Goal: Information Seeking & Learning: Compare options

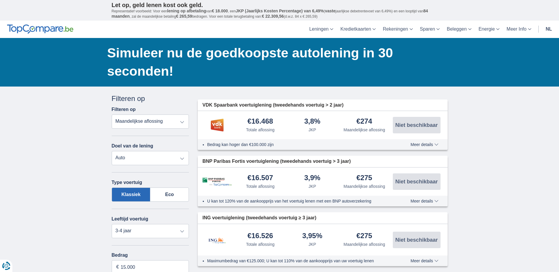
click at [182, 121] on select "Totale aflossing JKP Maandelijkse aflossing" at bounding box center [151, 122] width 78 height 14
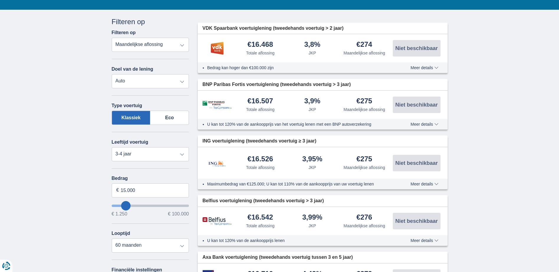
scroll to position [88, 0]
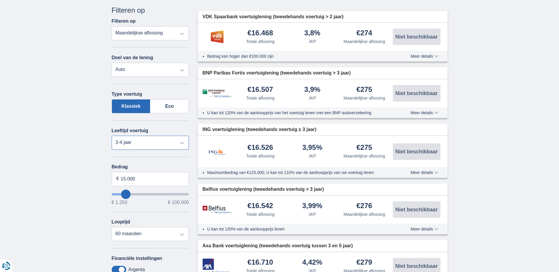
click at [181, 141] on select "Nieuw 0-1 jaar 1-2 jaar 2-3 jaar 3-4 jaar 4-5 jaar 5+ jaar" at bounding box center [151, 143] width 78 height 14
select select "1-2"
click at [112, 136] on select "Nieuw 0-1 jaar 1-2 jaar 2-3 jaar 3-4 jaar 4-5 jaar 5+ jaar" at bounding box center [151, 143] width 78 height 14
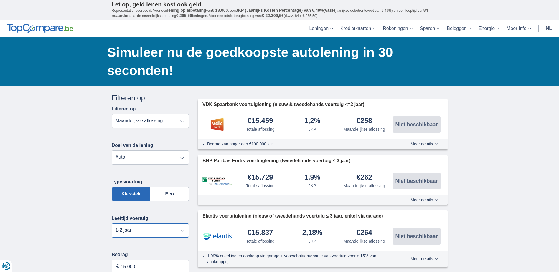
scroll to position [0, 0]
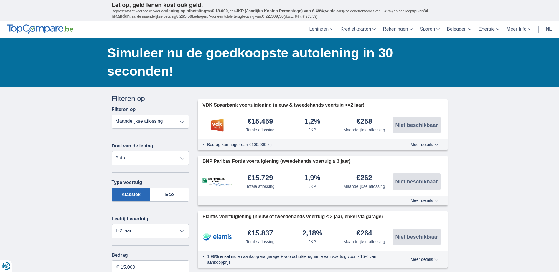
click at [180, 121] on select "Totale aflossing JKP Maandelijkse aflossing" at bounding box center [151, 122] width 78 height 14
click at [112, 115] on select "Totale aflossing JKP Maandelijkse aflossing" at bounding box center [151, 122] width 78 height 14
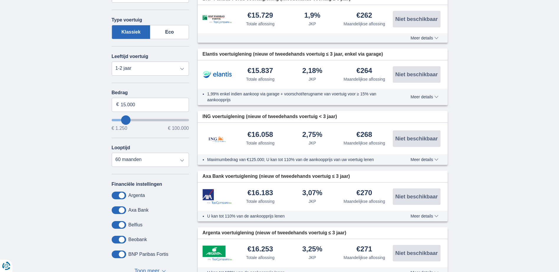
scroll to position [177, 0]
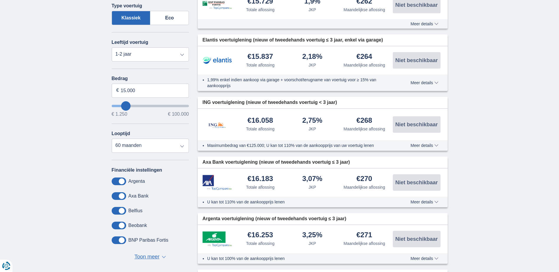
type input "16.250"
type input "16250"
type input "17.250"
type input "17250"
select select "84"
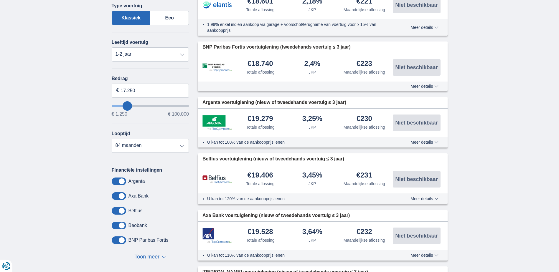
type input "16250"
type input "16.250"
select select "84"
type input "18.250"
type input "18250"
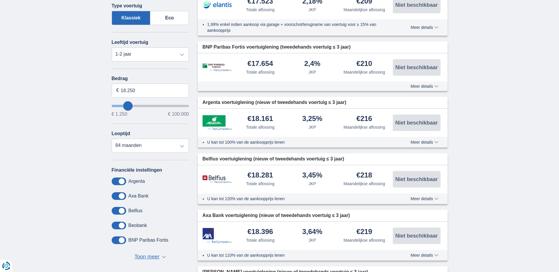
type input "19.250"
type input "19250"
type input "22.250"
type input "22250"
type input "21.250"
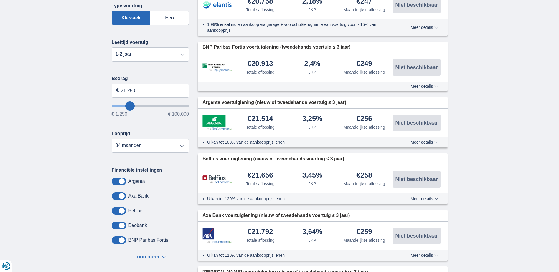
type input "21250"
select select "120"
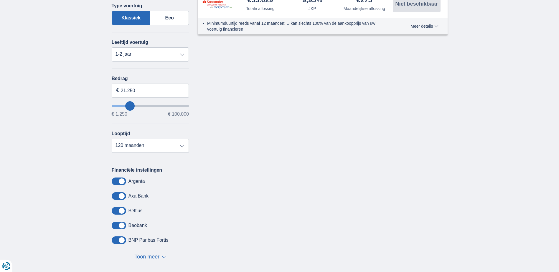
type input "34.250"
type input "34250"
click at [139, 107] on input "wantToBorrow" at bounding box center [151, 106] width 78 height 2
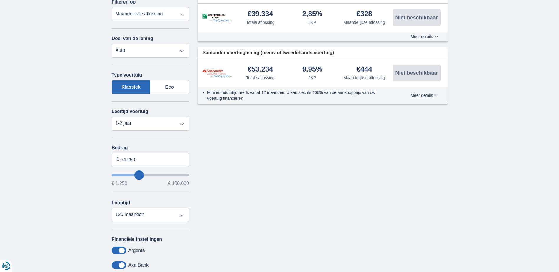
scroll to position [118, 0]
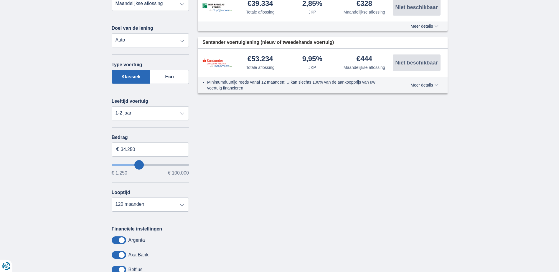
type input "20.250"
type input "20250"
click at [130, 164] on input "wantToBorrow" at bounding box center [151, 165] width 78 height 2
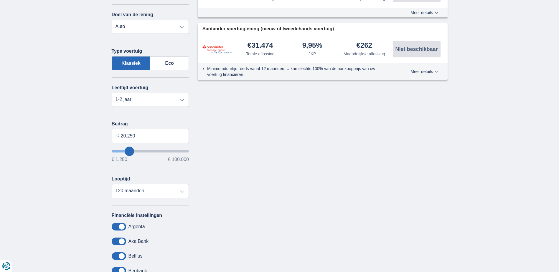
scroll to position [147, 0]
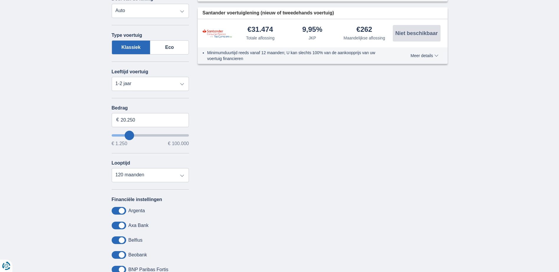
type input "28.250"
type input "28250"
click at [135, 134] on input "wantToBorrow" at bounding box center [151, 135] width 78 height 2
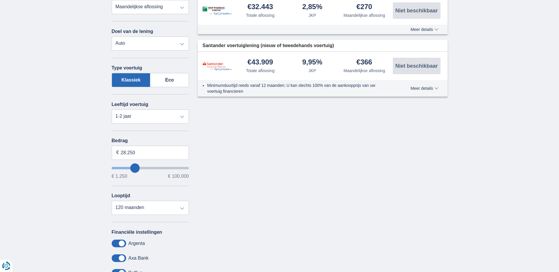
scroll to position [118, 0]
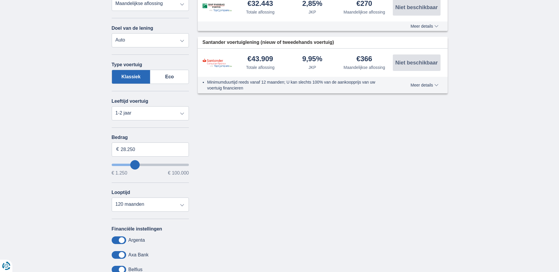
type input "35.250"
type input "35250"
click at [140, 164] on input "wantToBorrow" at bounding box center [151, 165] width 78 height 2
type input "27.250"
type input "27250"
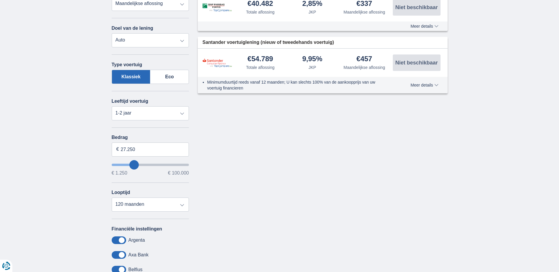
click at [134, 164] on input "wantToBorrow" at bounding box center [151, 165] width 78 height 2
type input "35.250"
type input "35250"
click at [140, 164] on input "wantToBorrow" at bounding box center [151, 165] width 78 height 2
type input "32.250"
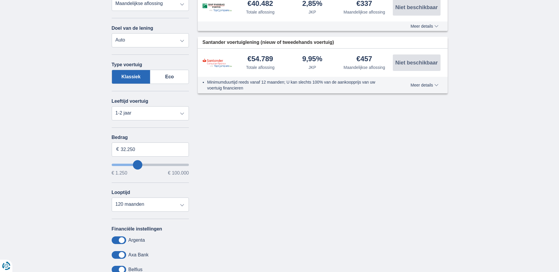
type input "32250"
click at [138, 164] on input "wantToBorrow" at bounding box center [151, 165] width 78 height 2
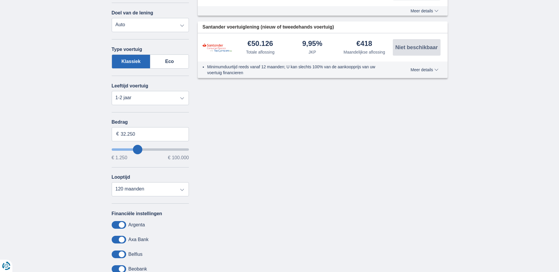
scroll to position [177, 0]
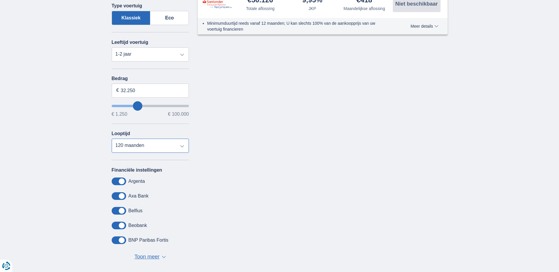
click at [182, 145] on select "12 maanden 18 maanden 24 maanden 30 maanden 36 maanden 42 maanden 48 maanden 60…" at bounding box center [151, 146] width 78 height 14
click at [213, 136] on div "Annuleren Filters Filteren op Filteren op Totale aflossing JKP Maandelijkse afl…" at bounding box center [279, 93] width 345 height 353
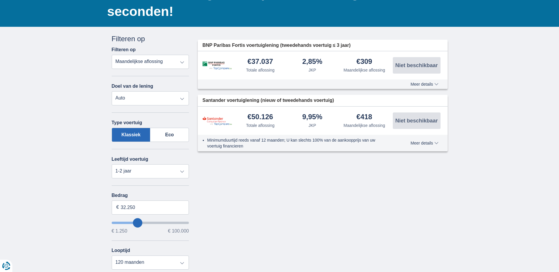
scroll to position [59, 0]
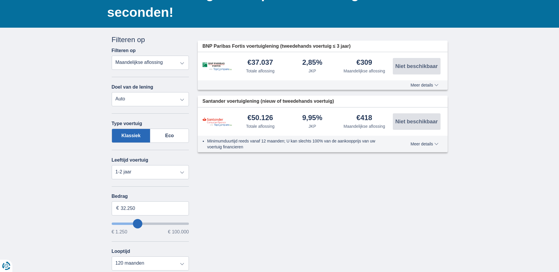
scroll to position [177, 0]
